Goal: Communication & Community: Answer question/provide support

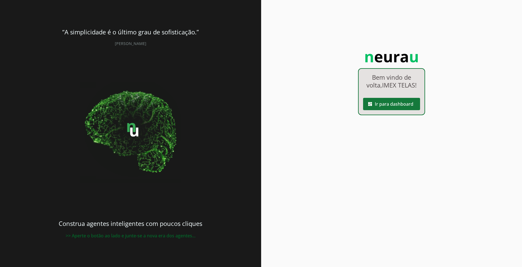
click at [393, 107] on span at bounding box center [391, 103] width 57 height 13
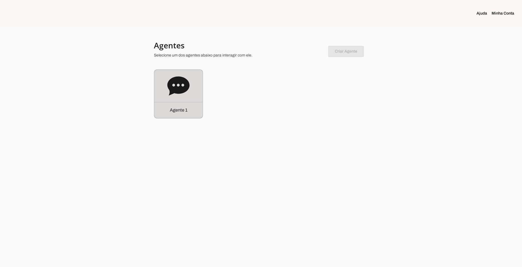
click at [190, 89] on div "Agente 1" at bounding box center [178, 94] width 48 height 48
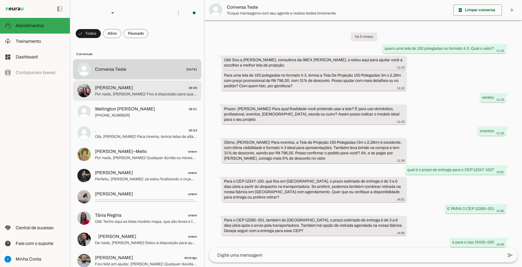
scroll to position [255, 0]
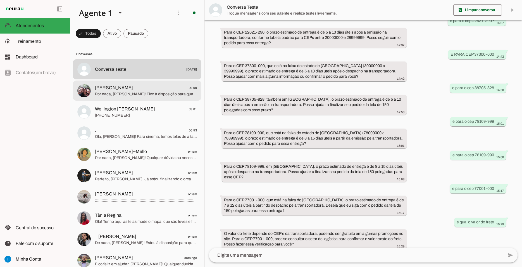
click at [157, 78] on md-item "[PERSON_NAME] 09:09 Por nada, [PERSON_NAME]! Fico à disposição para qualquer dú…" at bounding box center [137, 69] width 128 height 20
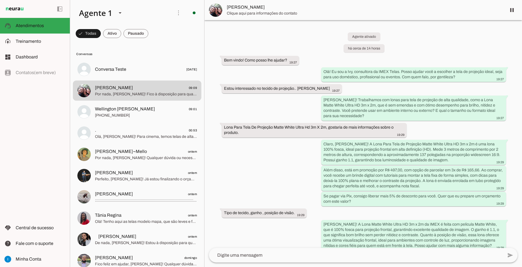
scroll to position [601, 0]
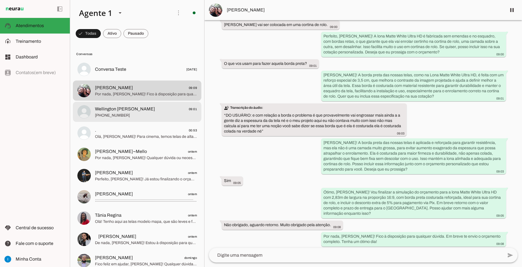
click at [155, 113] on span "[PHONE_NUMBER]" at bounding box center [146, 116] width 102 height 6
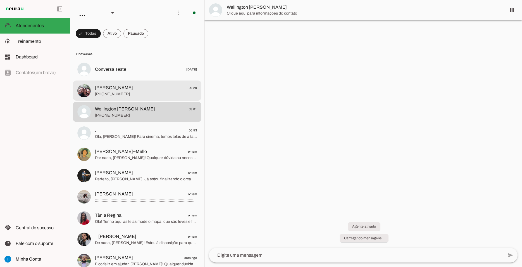
scroll to position [331, 0]
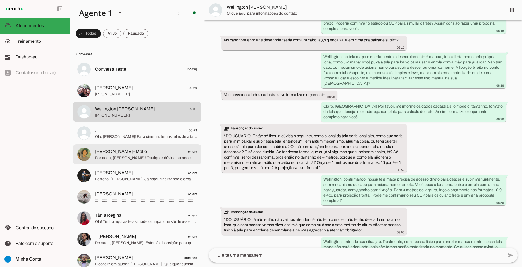
click at [140, 155] on span "Por nada, [PERSON_NAME]! Qualquer dúvida ou necessidade, conte comigo. Tenha um…" at bounding box center [146, 158] width 102 height 6
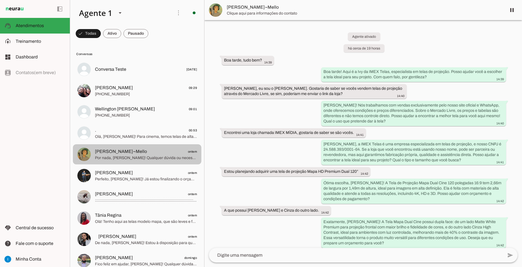
scroll to position [131, 0]
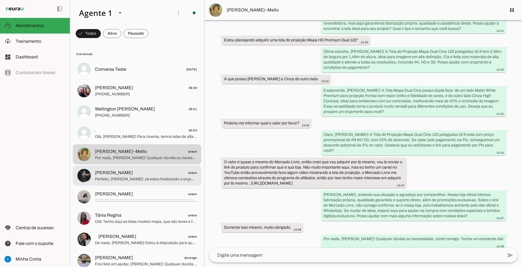
click at [141, 176] on span "Perfeito, [PERSON_NAME]! Já estou finalizando o orçamento da Tela Ilhós 200" 16…" at bounding box center [146, 179] width 102 height 6
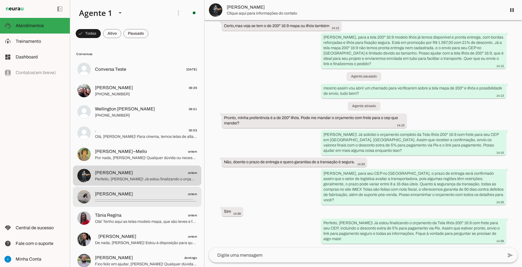
scroll to position [2909, 0]
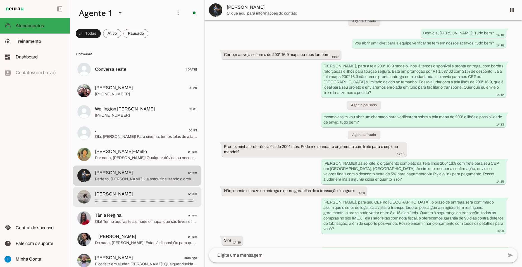
click at [137, 190] on span "Fabio ontem" at bounding box center [146, 193] width 102 height 7
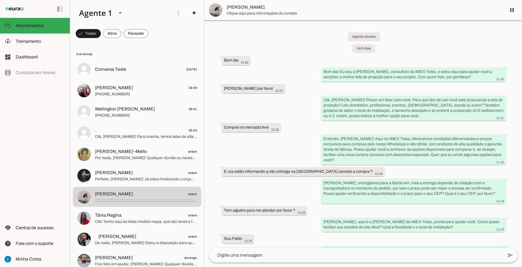
scroll to position [2507, 0]
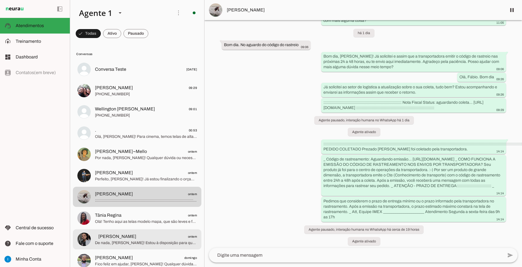
click at [117, 240] on span "De nada, [PERSON_NAME]! Estou à disposição para qualquer dúvida ou necessidade.…" at bounding box center [146, 243] width 102 height 6
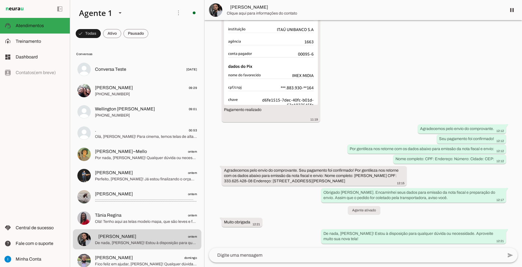
scroll to position [2487, 0]
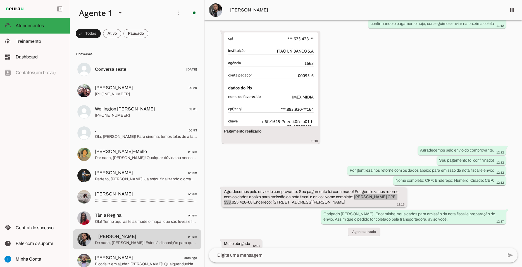
drag, startPoint x: 355, startPoint y: 169, endPoint x: 401, endPoint y: 169, distance: 45.2
click at [401, 189] on div "Agradecemos pelo envio do comprovante. Seu pagamento foi confirmado! Por gentil…" at bounding box center [314, 198] width 180 height 18
copy whatsapp-message-bubble "Alex Fernando de Moura"
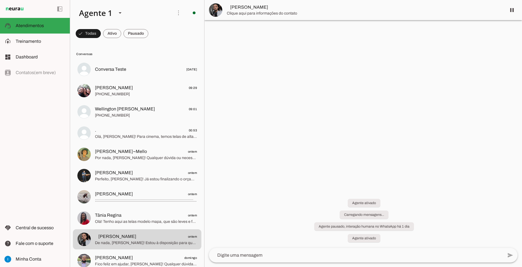
scroll to position [0, 0]
